Goal: Task Accomplishment & Management: Use online tool/utility

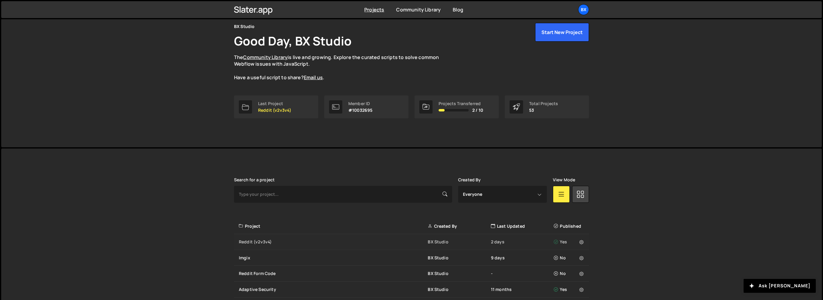
scroll to position [30, 0]
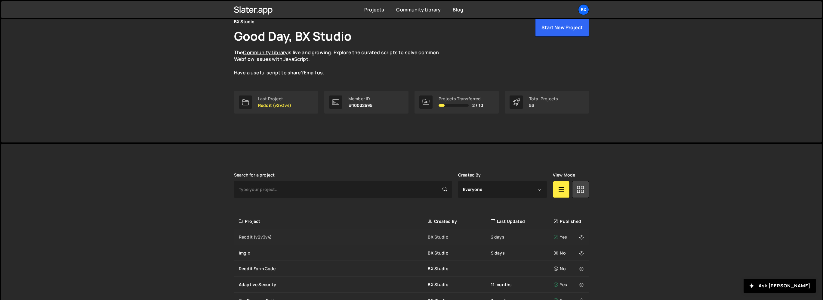
click at [266, 235] on div "Reddit (v2v3v4)" at bounding box center [333, 237] width 189 height 6
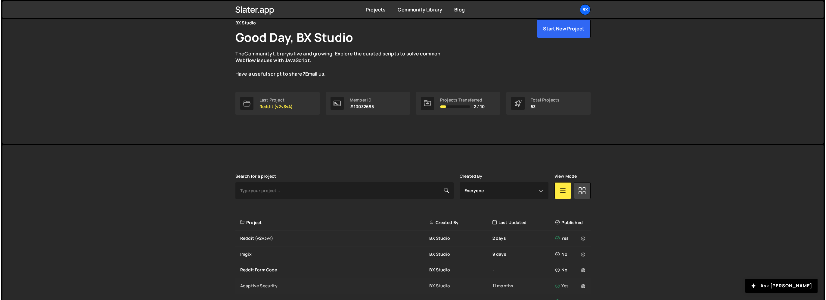
scroll to position [120, 0]
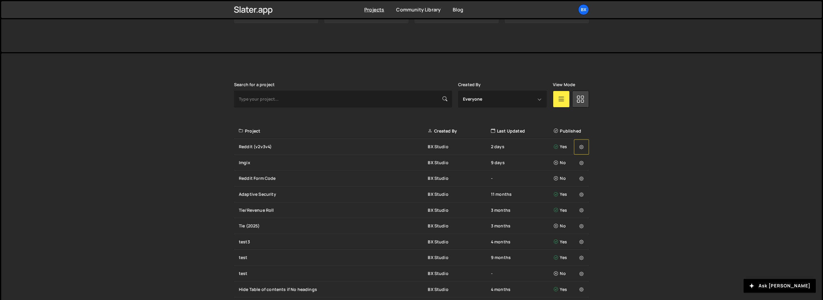
click at [583, 145] on icon at bounding box center [582, 147] width 4 height 6
click at [594, 169] on link "Edit Project" at bounding box center [610, 170] width 72 height 10
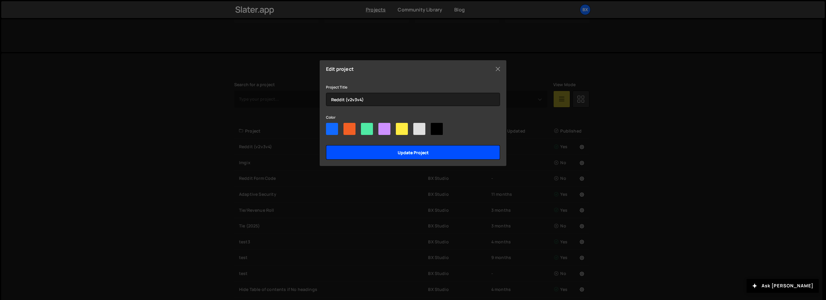
click at [454, 158] on input "Update project" at bounding box center [413, 152] width 174 height 14
click at [449, 150] on input "Update project" at bounding box center [413, 152] width 174 height 14
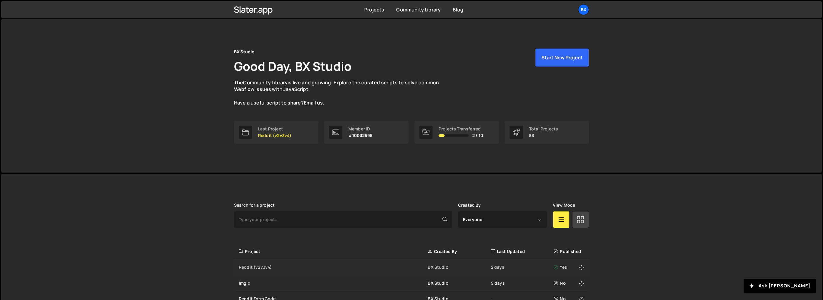
click at [266, 266] on div "Reddit (v2v3v4)" at bounding box center [333, 267] width 189 height 6
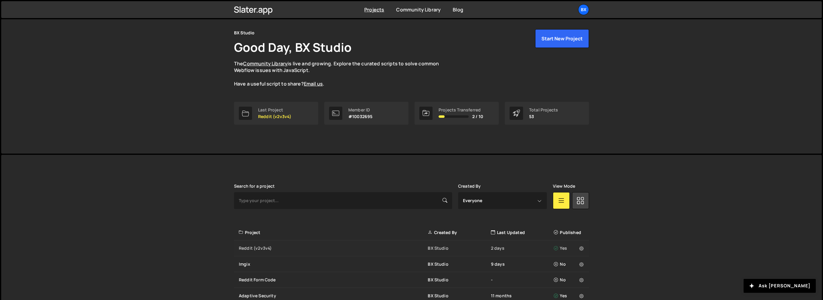
scroll to position [120, 0]
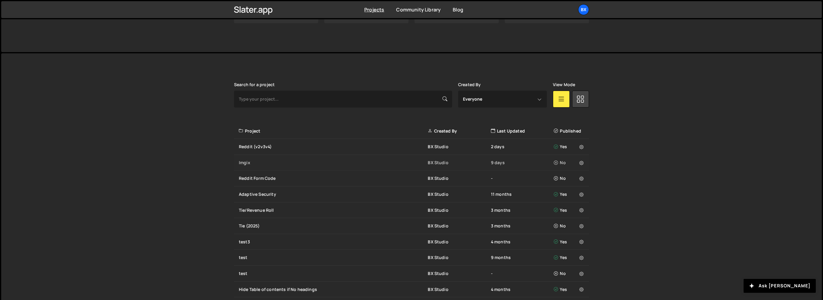
click at [249, 161] on div "Imgix" at bounding box center [333, 162] width 189 height 6
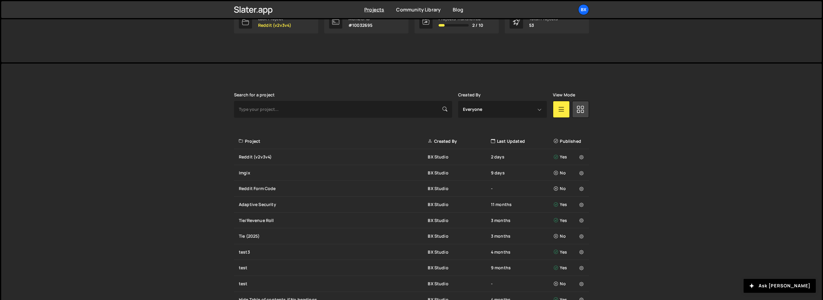
scroll to position [120, 0]
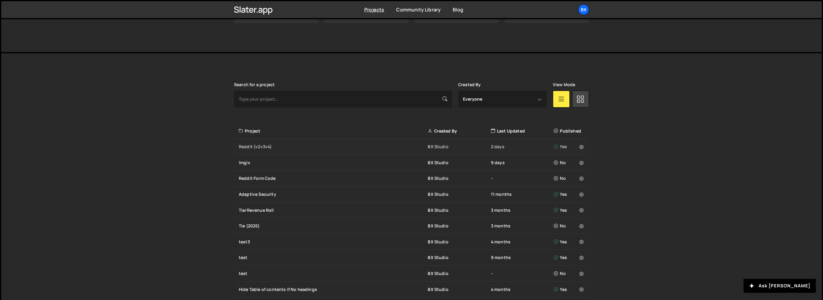
click at [258, 147] on div "Reddit (v2v3v4)" at bounding box center [333, 147] width 189 height 6
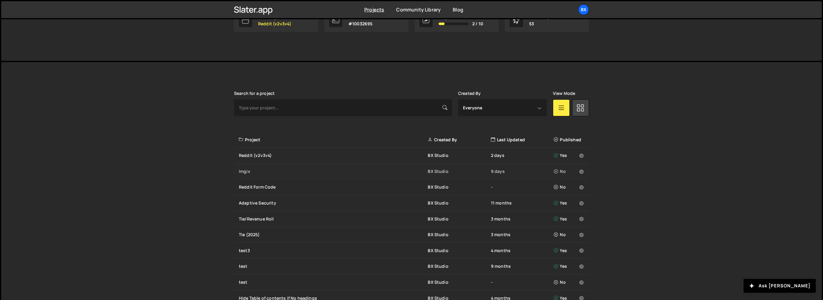
scroll to position [120, 0]
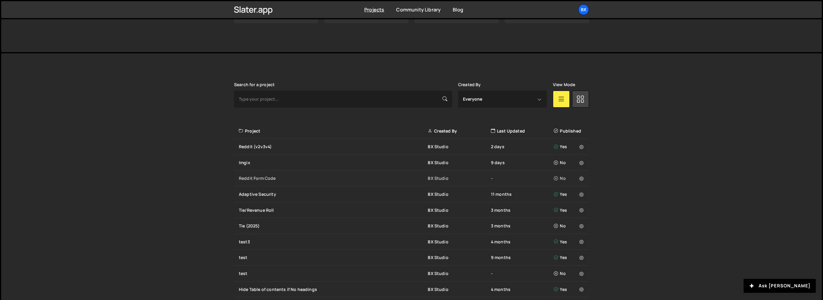
click at [266, 175] on div "Reddit Form Code" at bounding box center [333, 178] width 189 height 6
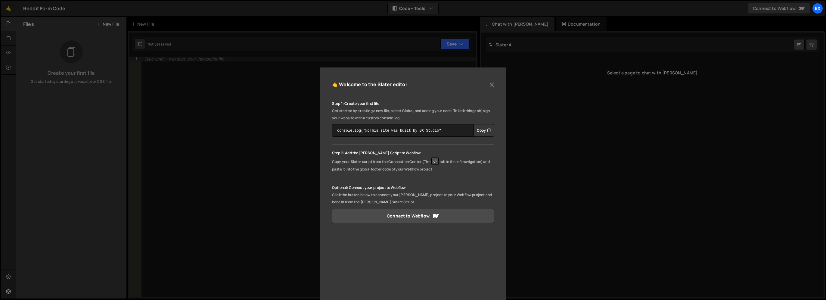
click at [302, 141] on div "🤙 Welcome to the [PERSON_NAME] editor Step 1: Create your first file Get starte…" at bounding box center [413, 150] width 826 height 300
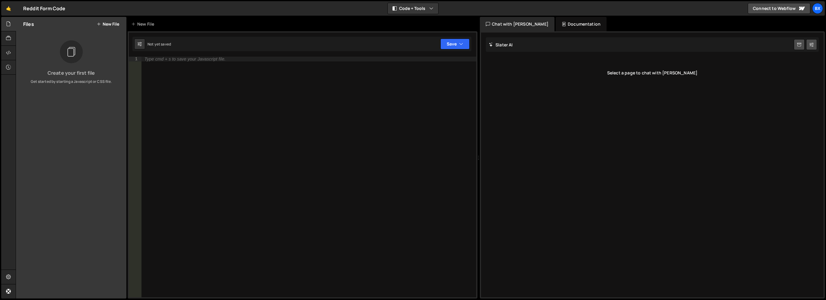
click at [189, 64] on div "Type cmd + s to save your Javascript file." at bounding box center [308, 182] width 335 height 250
paste textarea "</script>"
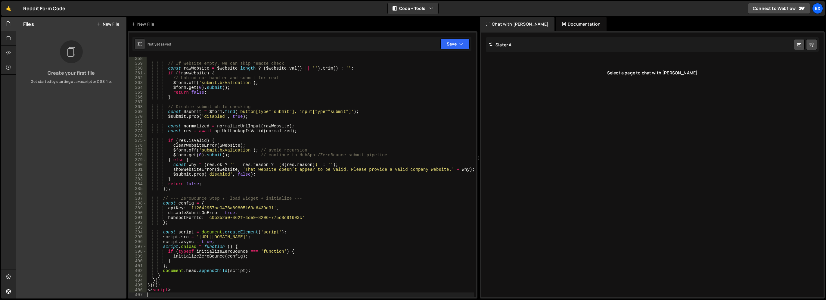
scroll to position [1728, 0]
drag, startPoint x: 193, startPoint y: 291, endPoint x: 144, endPoint y: 289, distance: 49.7
click at [144, 289] on div "358 359 360 361 362 363 364 365 366 367 368 369 370 371 372 373 374 375 376 377…" at bounding box center [302, 177] width 347 height 240
type textarea "</script>"
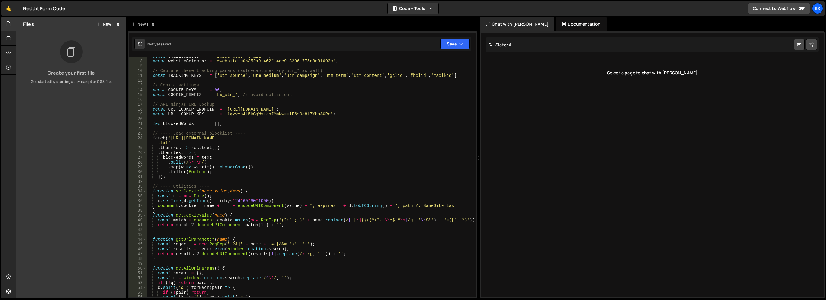
scroll to position [0, 0]
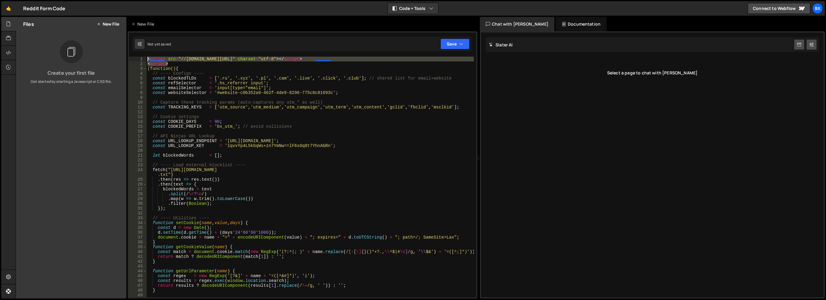
drag, startPoint x: 186, startPoint y: 64, endPoint x: 140, endPoint y: 59, distance: 46.3
click at [140, 59] on div "})(); 1 2 3 4 5 6 7 8 9 10 11 12 13 14 15 16 17 18 19 20 21 22 23 24 25 26 27 2…" at bounding box center [302, 177] width 347 height 240
click at [203, 65] on div "< script src = "//[DOMAIN_NAME][URL]" charset = "utf-8" > </ script > < script …" at bounding box center [309, 177] width 327 height 240
drag, startPoint x: 178, startPoint y: 63, endPoint x: 139, endPoint y: 57, distance: 39.8
click at [139, 57] on div "<script> 1 2 3 4 5 6 7 8 9 10 11 12 13 14 15 16 17 18 19 20 21 22 23 24 25 26 2…" at bounding box center [302, 177] width 347 height 240
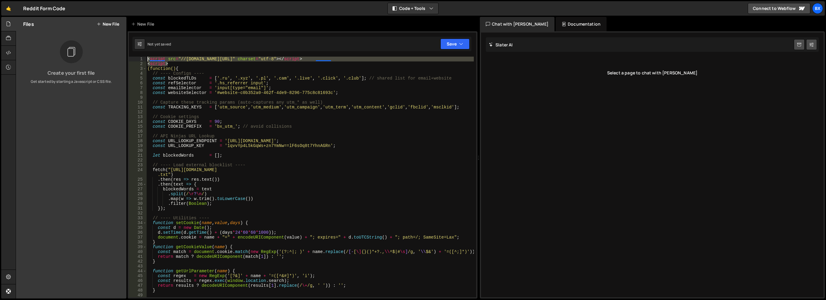
type textarea "<script src="//[DOMAIN_NAME][URL]" charset="utf-8"></script> <script>"
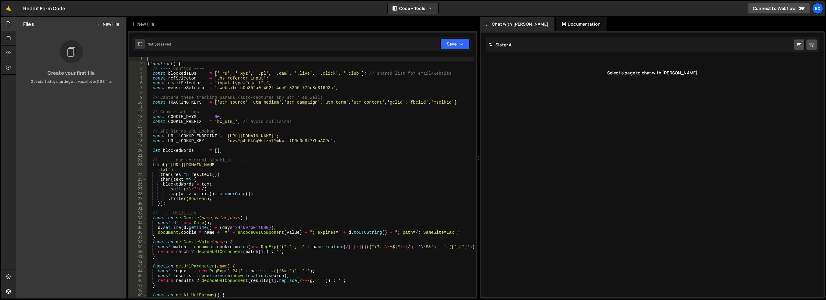
type textarea "(function() {"
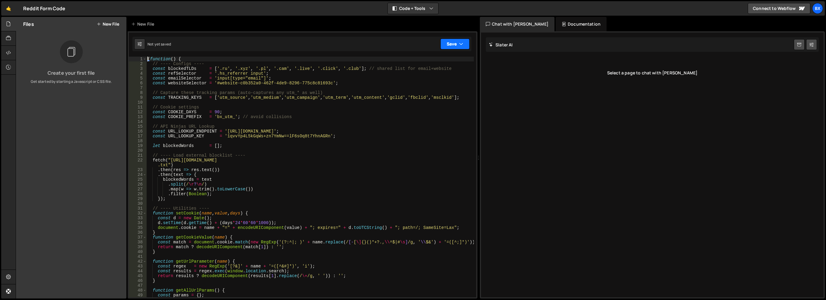
click at [460, 44] on icon "button" at bounding box center [461, 44] width 4 height 6
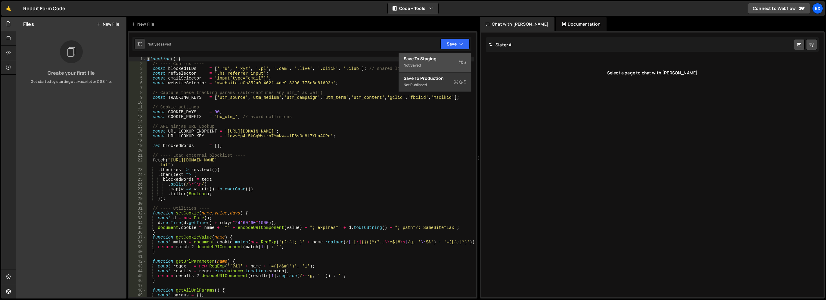
click at [449, 59] on div "Save to Staging S" at bounding box center [435, 59] width 63 height 6
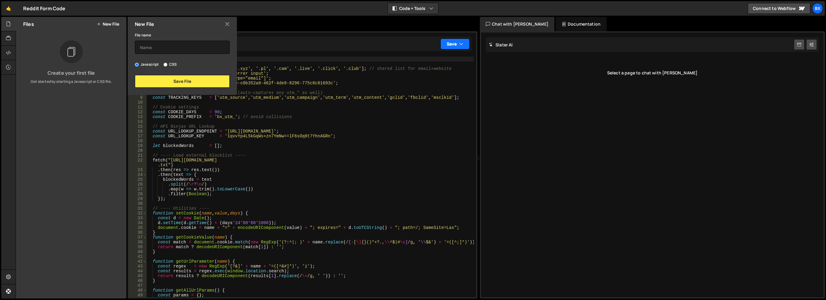
click at [453, 45] on button "Save" at bounding box center [454, 44] width 29 height 11
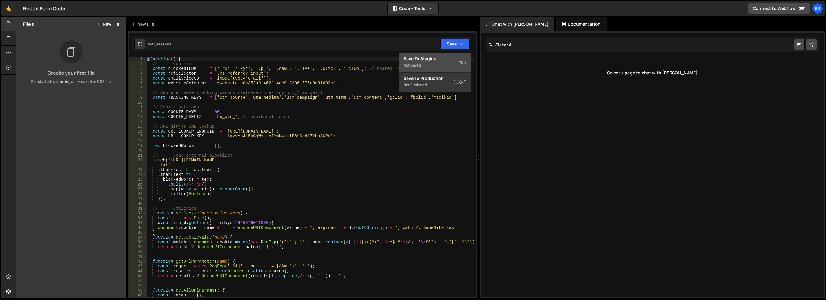
click at [439, 67] on div "Not saved" at bounding box center [435, 65] width 63 height 7
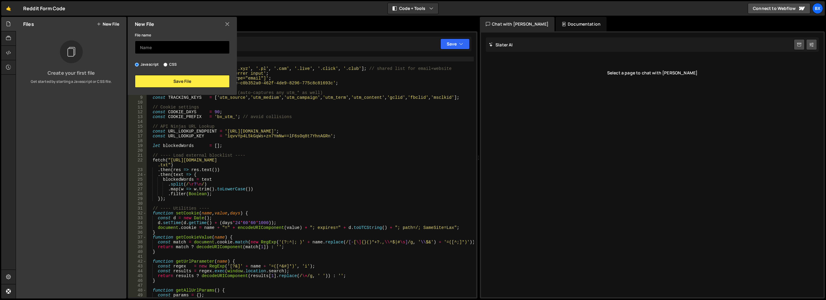
click at [157, 48] on input "text" at bounding box center [182, 47] width 95 height 13
type input "test123"
click at [169, 77] on button "Save File" at bounding box center [182, 81] width 95 height 13
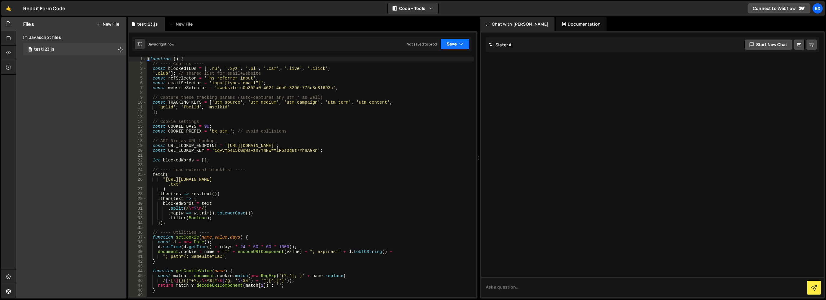
click at [459, 46] on icon "button" at bounding box center [461, 44] width 4 height 6
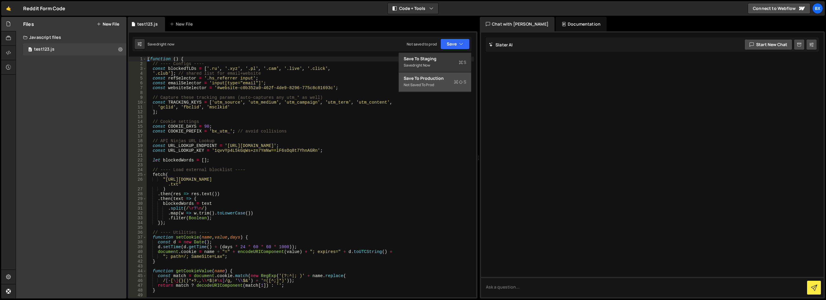
click at [443, 78] on div "Save to Production S" at bounding box center [435, 78] width 63 height 6
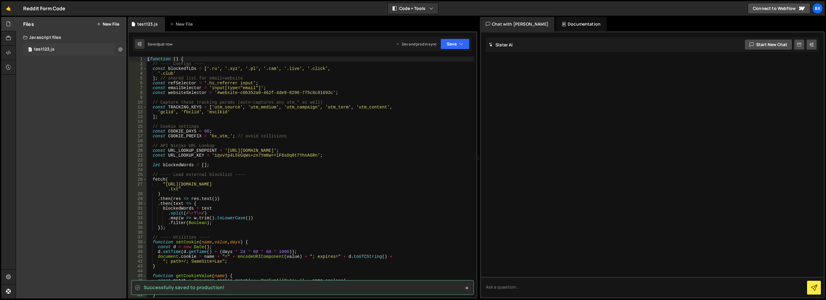
click at [122, 48] on icon at bounding box center [120, 49] width 4 height 6
click at [170, 53] on button "Copy share link" at bounding box center [157, 50] width 59 height 12
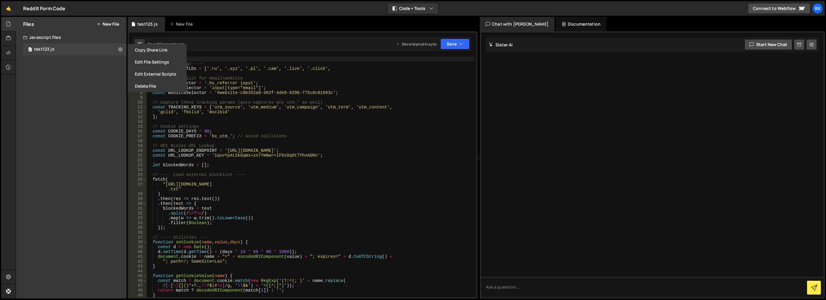
click at [289, 122] on div "( function ( ) { // ---- Configs ---- const blockedTLDs = [ '.ru' , '.xyz' , '.…" at bounding box center [309, 182] width 327 height 250
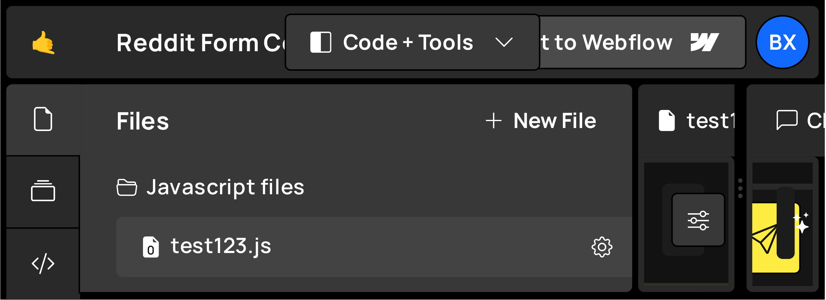
scroll to position [1914, 0]
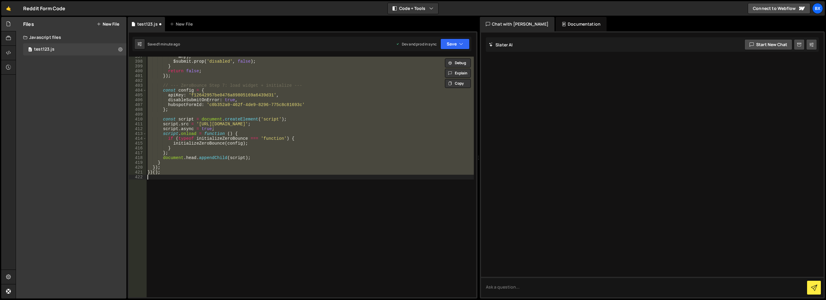
click at [279, 89] on div "why ) ; $submit . prop ( 'disabled' , false ) ; } return false ; }) ; // --- Ze…" at bounding box center [309, 177] width 327 height 240
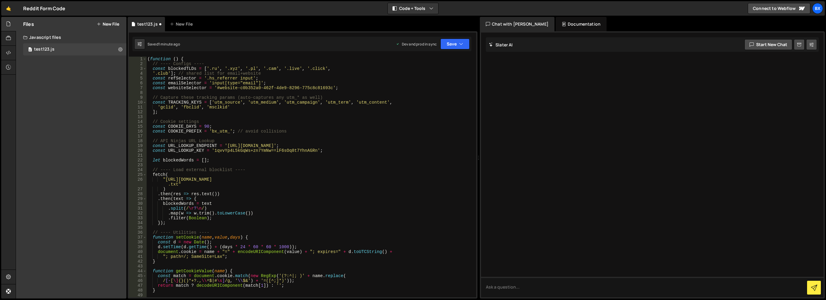
scroll to position [0, 0]
click at [248, 130] on div "( function ( ) { // ---- Configs ---- const blockedTLDs = [ '.ru' , '.xyz' , '.…" at bounding box center [309, 182] width 327 height 250
type textarea "const COOKIE_PREFIX = 'bx_utm_'; // avoid collisions"
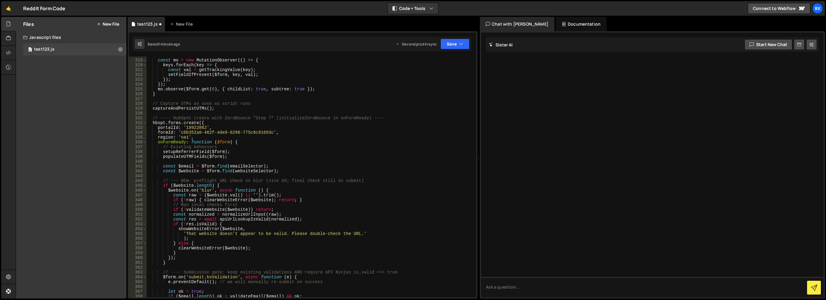
scroll to position [1896, 0]
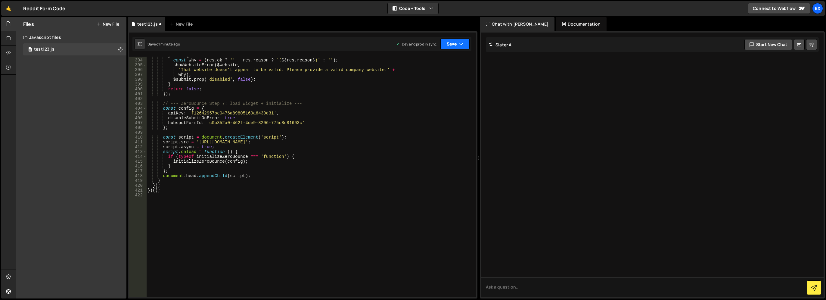
click at [449, 42] on button "Save" at bounding box center [454, 44] width 29 height 11
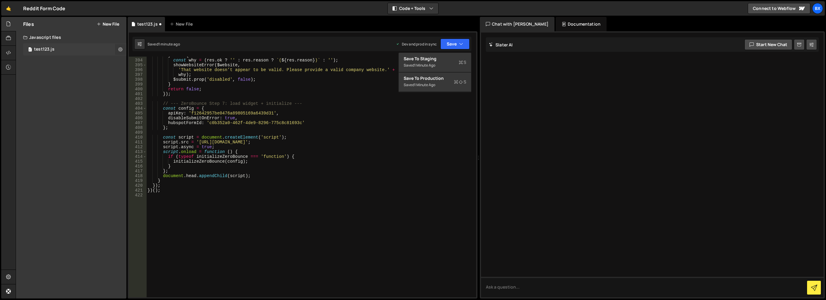
click at [117, 44] on button at bounding box center [120, 49] width 11 height 11
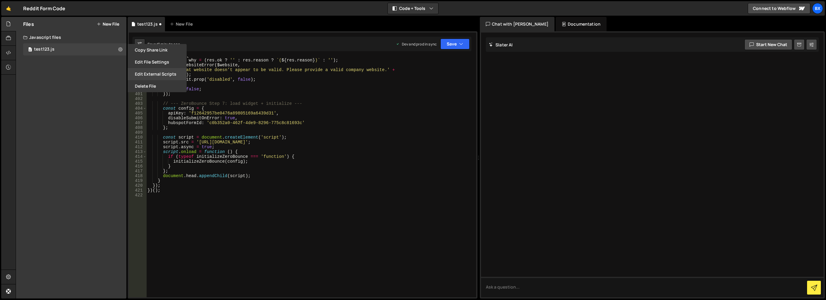
click at [165, 72] on button "Edit External Scripts" at bounding box center [157, 74] width 59 height 12
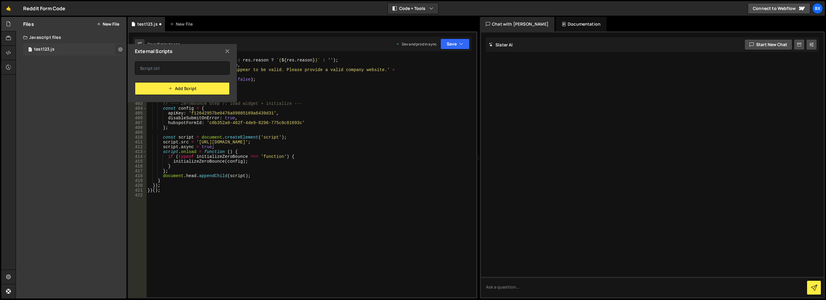
click at [122, 49] on icon at bounding box center [120, 49] width 4 height 6
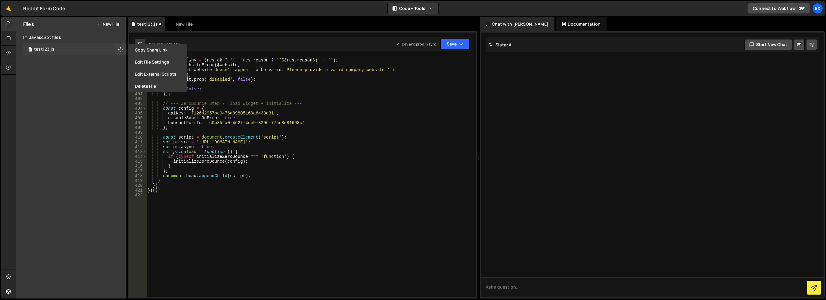
drag, startPoint x: 100, startPoint y: 47, endPoint x: 75, endPoint y: 51, distance: 25.2
click at [75, 51] on div "0 test123.js 0" at bounding box center [74, 49] width 103 height 12
click at [120, 47] on icon at bounding box center [120, 49] width 4 height 6
click at [6, 39] on div at bounding box center [8, 38] width 15 height 14
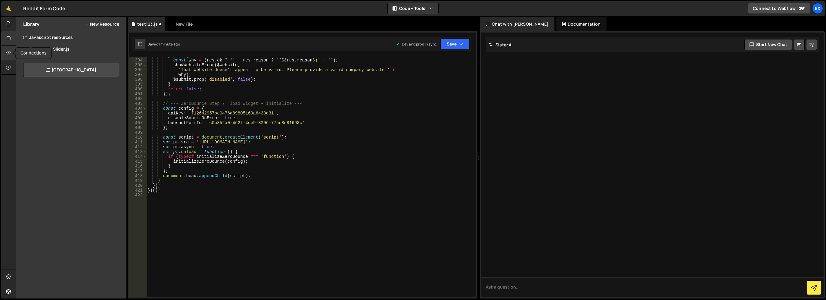
click at [14, 55] on div at bounding box center [8, 53] width 15 height 14
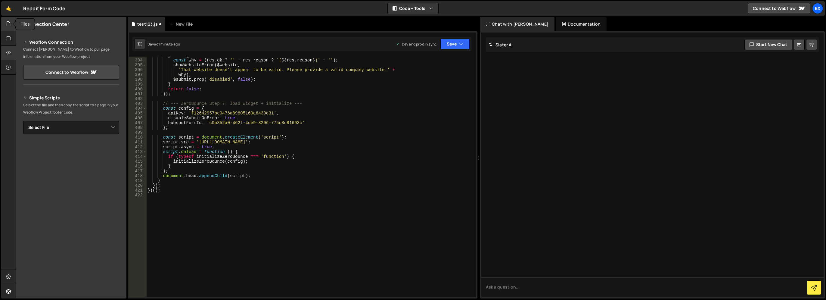
click at [11, 23] on icon at bounding box center [8, 23] width 5 height 7
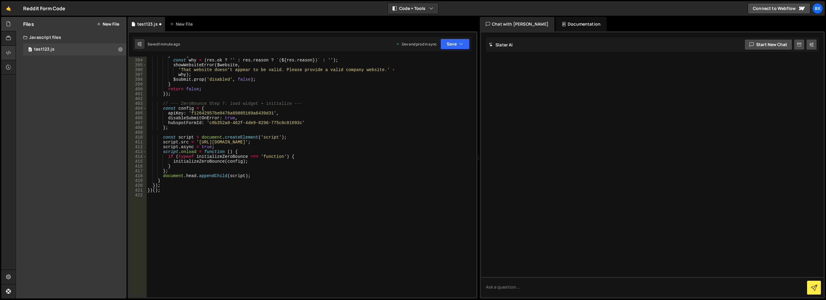
click at [6, 54] on icon at bounding box center [8, 52] width 5 height 7
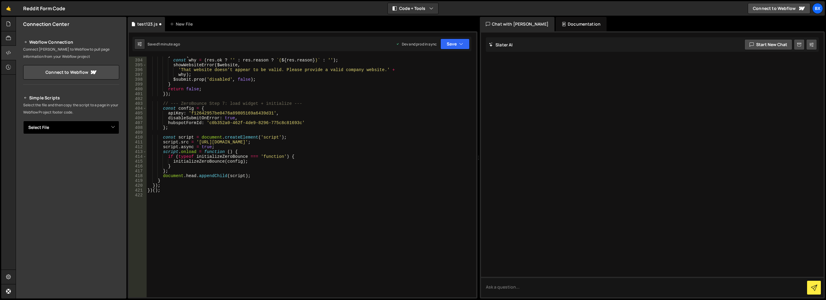
click at [103, 128] on select "Select File test123.js" at bounding box center [71, 127] width 96 height 13
select select "45645"
click at [23, 121] on select "Select File test123.js" at bounding box center [71, 127] width 96 height 13
click at [112, 147] on button "Button group with nested dropdown" at bounding box center [115, 147] width 8 height 13
click at [101, 165] on link "Copy Production js" at bounding box center [94, 167] width 50 height 8
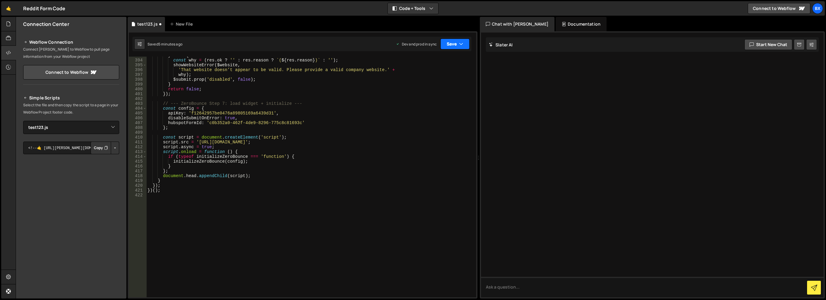
click at [456, 41] on button "Save" at bounding box center [454, 44] width 29 height 11
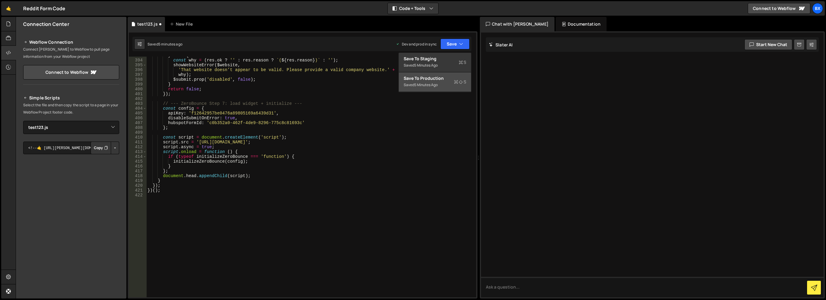
click at [448, 78] on div "Save to Production S" at bounding box center [435, 78] width 63 height 6
